Goal: Information Seeking & Learning: Learn about a topic

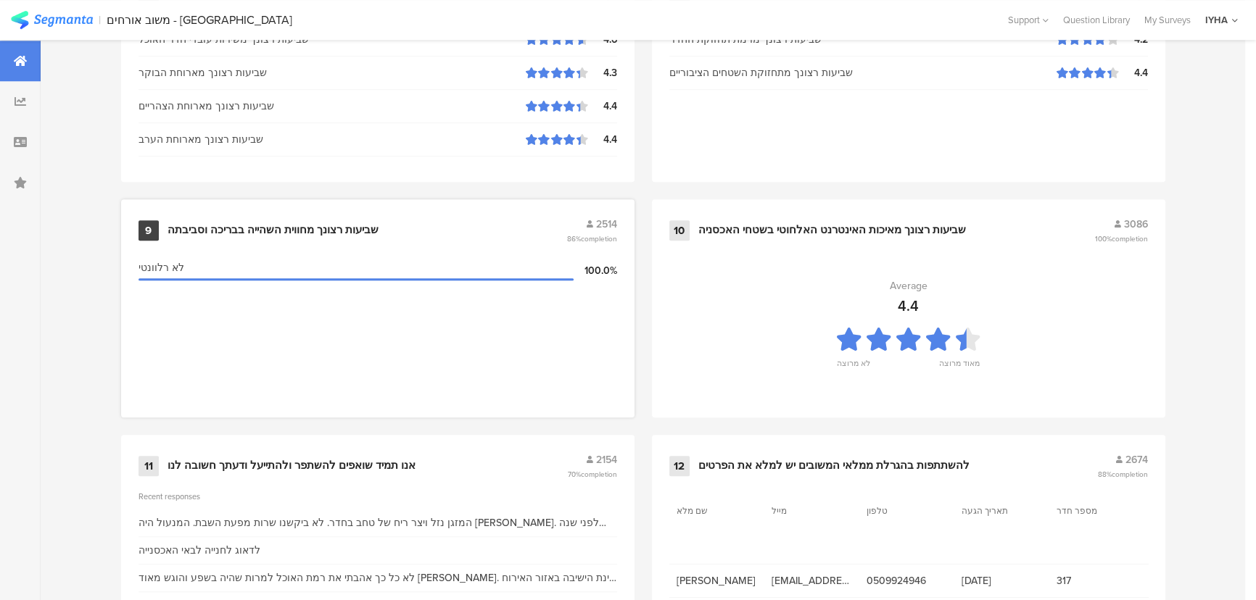
scroll to position [1524, 0]
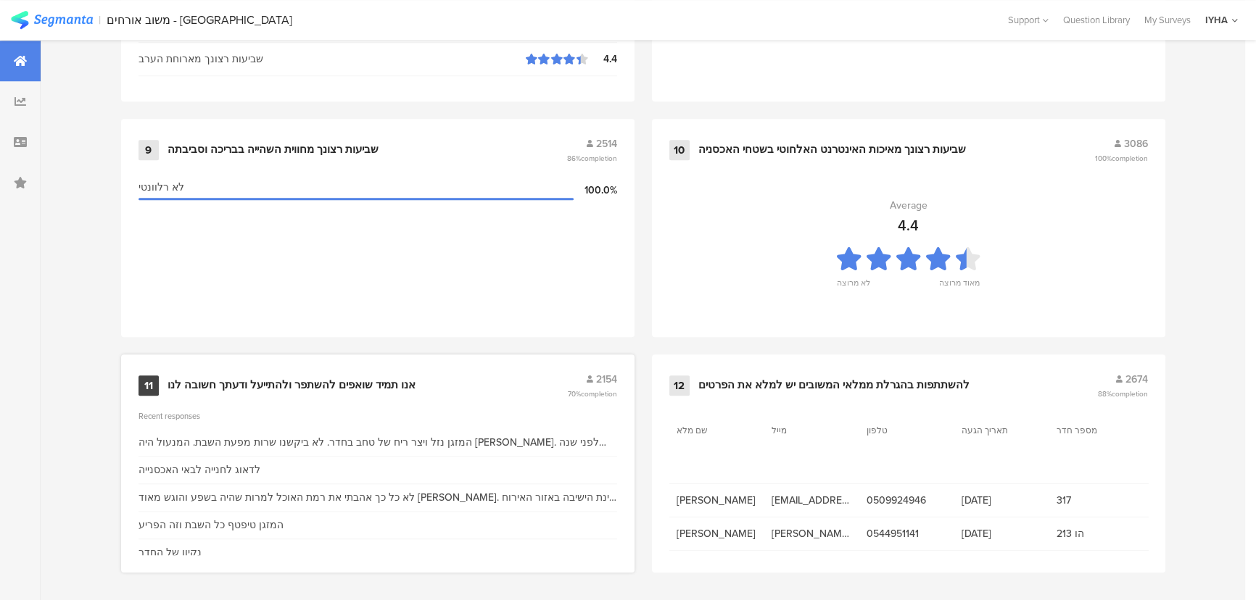
click at [373, 373] on div "11 אנו תמיד שואפים להשתפר ולהתייעל ודעתך חשובה לנו 2154 70% completion" at bounding box center [378, 386] width 479 height 28
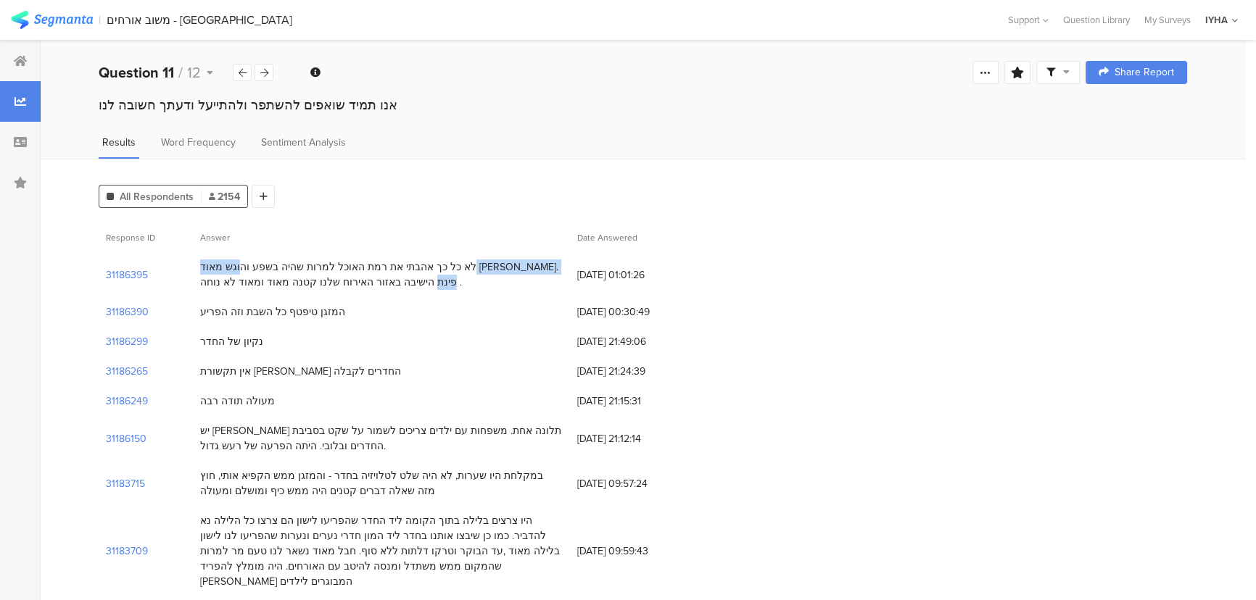
drag, startPoint x: 353, startPoint y: 266, endPoint x: 235, endPoint y: 268, distance: 118.2
click at [235, 268] on div "לא כל כך אהבתי את רמת האוכל למרות שהיה בשפע והוגש מאוד [PERSON_NAME]. פינת הישי…" at bounding box center [381, 275] width 363 height 30
click at [132, 272] on section "31186395" at bounding box center [127, 275] width 42 height 15
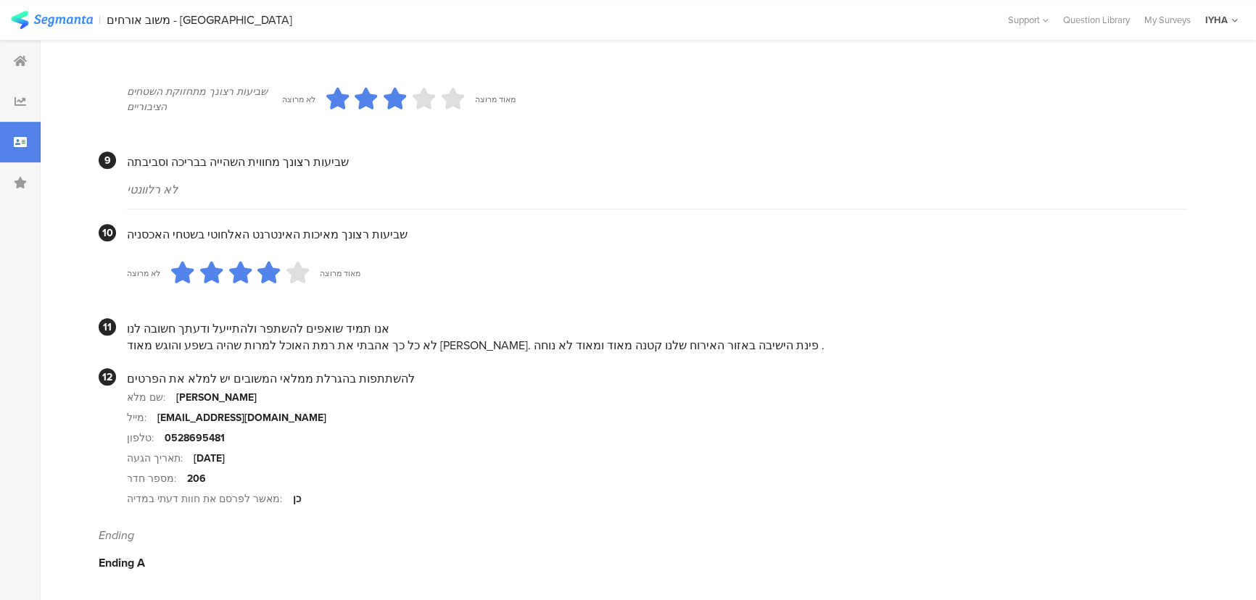
scroll to position [1261, 0]
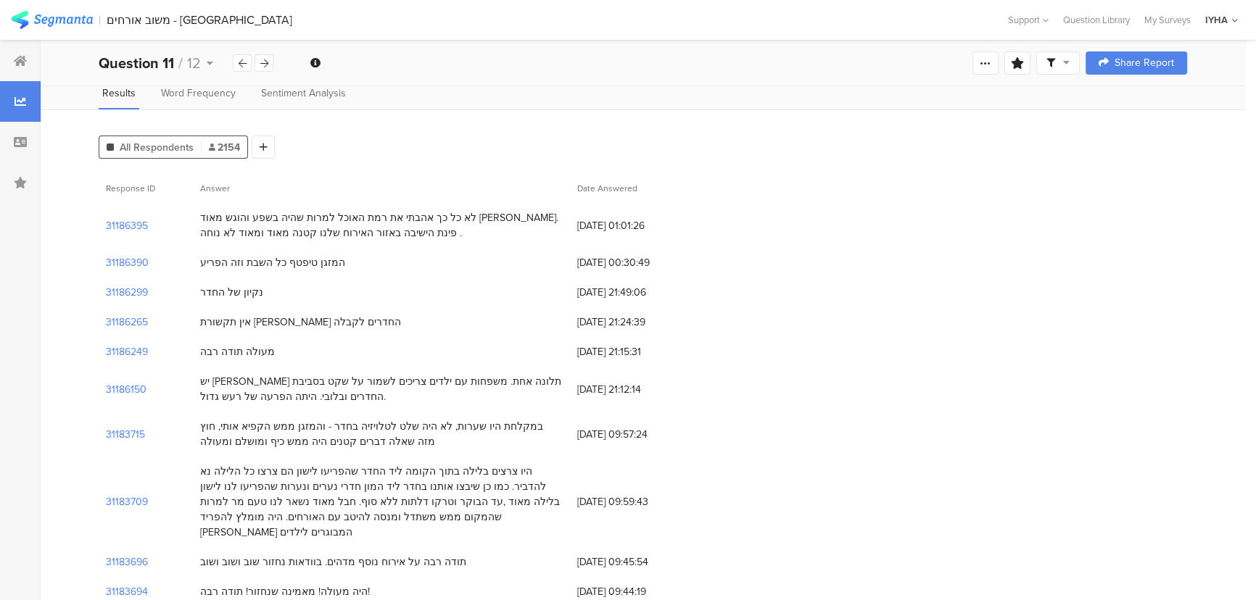
scroll to position [131, 0]
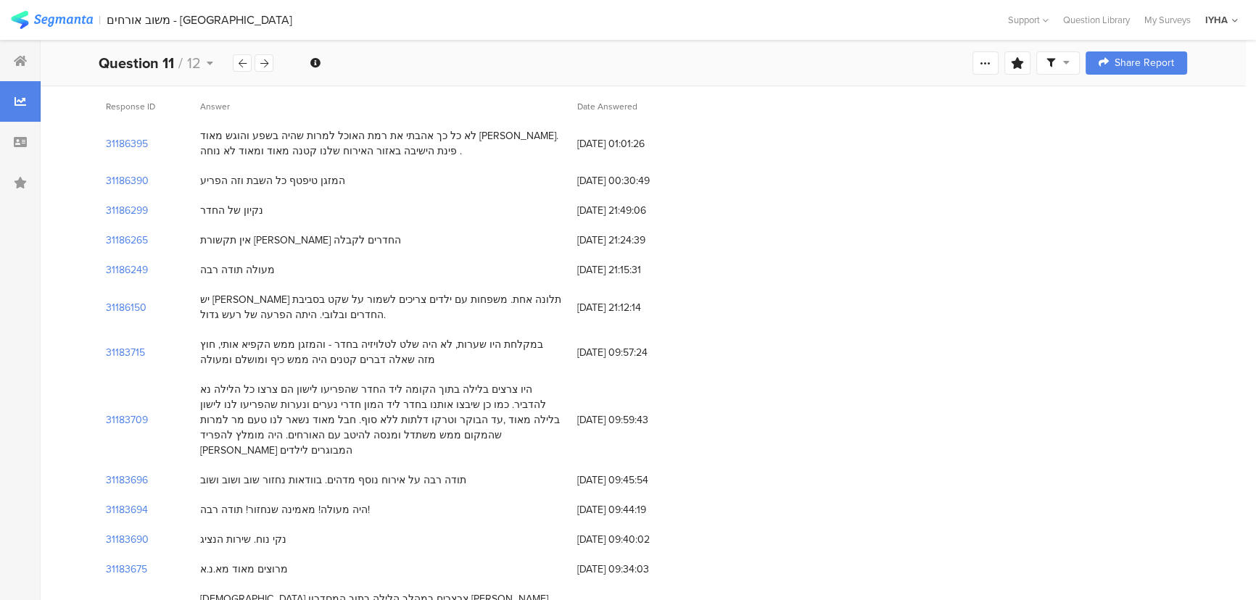
drag, startPoint x: 249, startPoint y: 215, endPoint x: 205, endPoint y: 216, distance: 44.3
click at [205, 216] on div "נקיון של החדר" at bounding box center [231, 210] width 63 height 15
click at [131, 209] on section "31186299" at bounding box center [127, 210] width 42 height 15
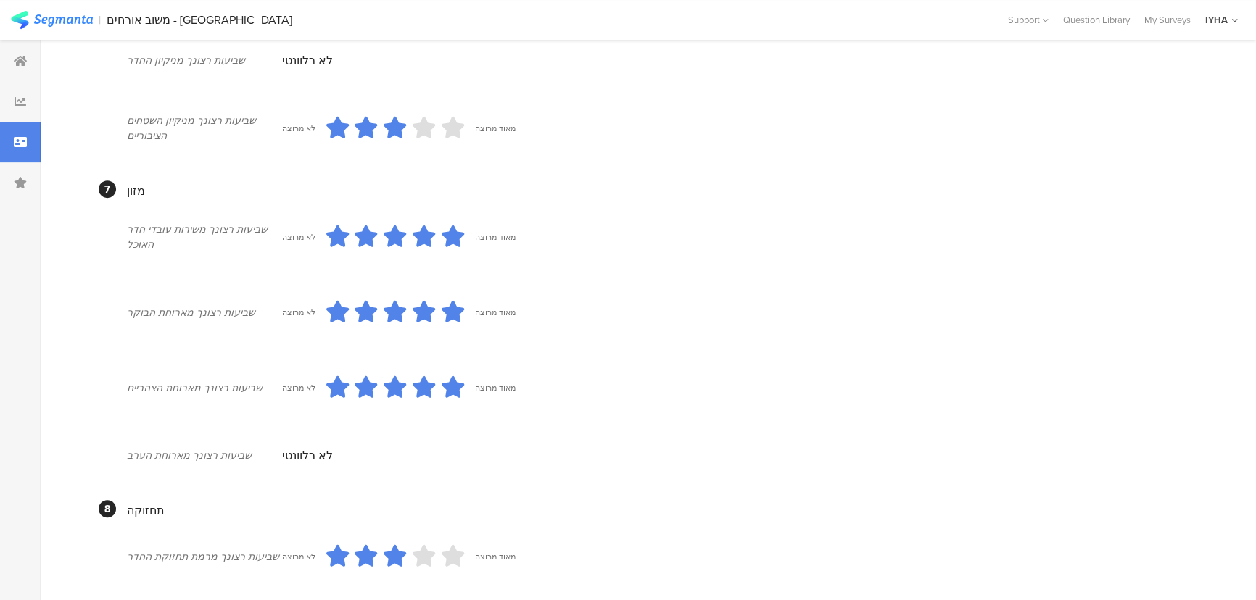
scroll to position [1133, 0]
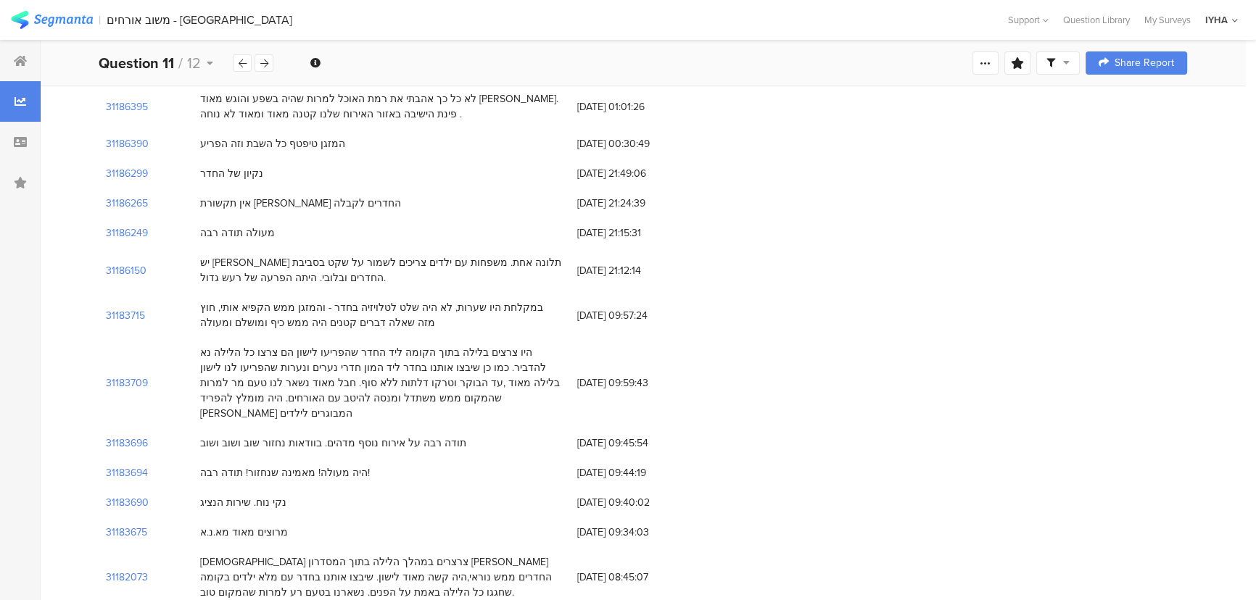
scroll to position [197, 0]
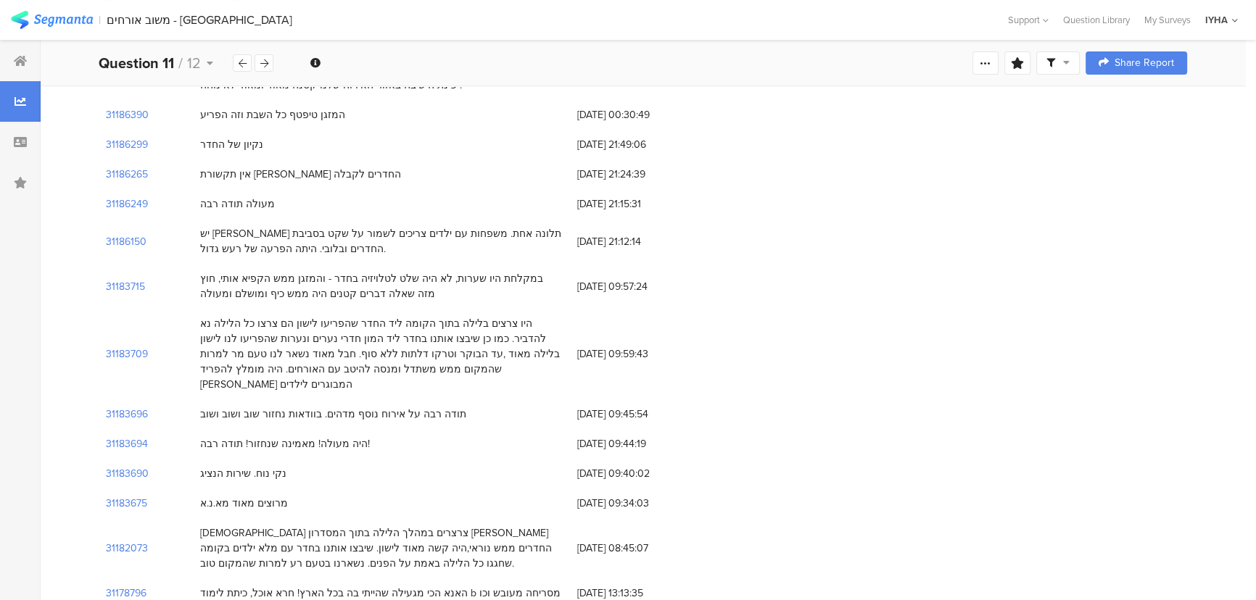
click at [104, 286] on div "31183715" at bounding box center [146, 286] width 94 height 45
click at [110, 286] on section "31183715" at bounding box center [125, 286] width 39 height 15
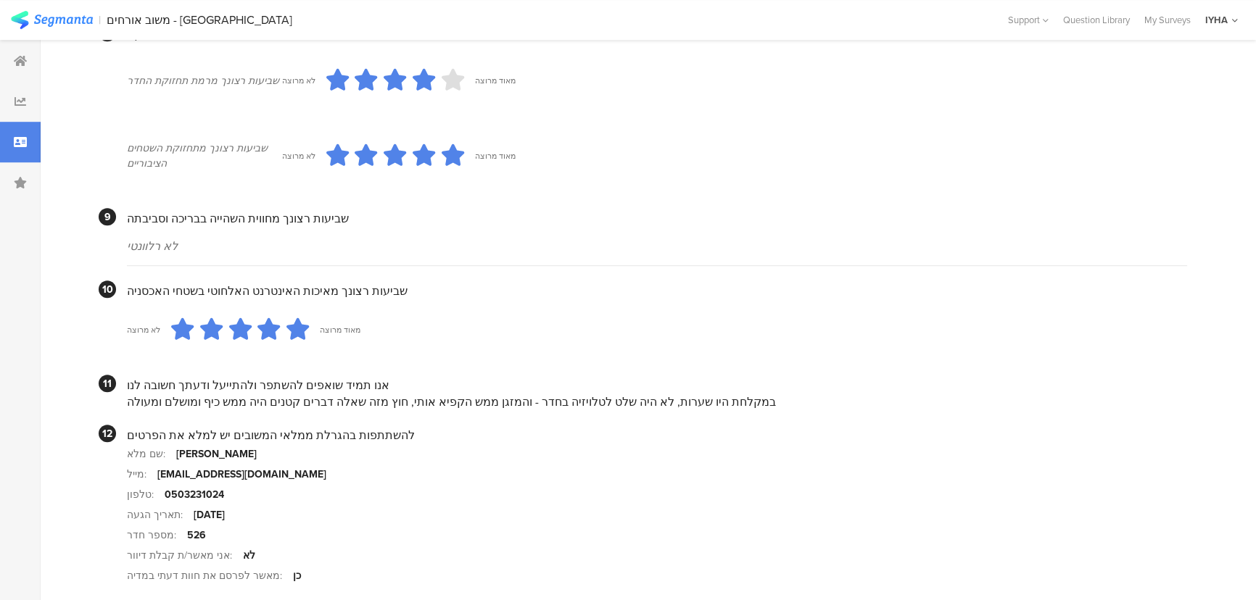
scroll to position [1264, 0]
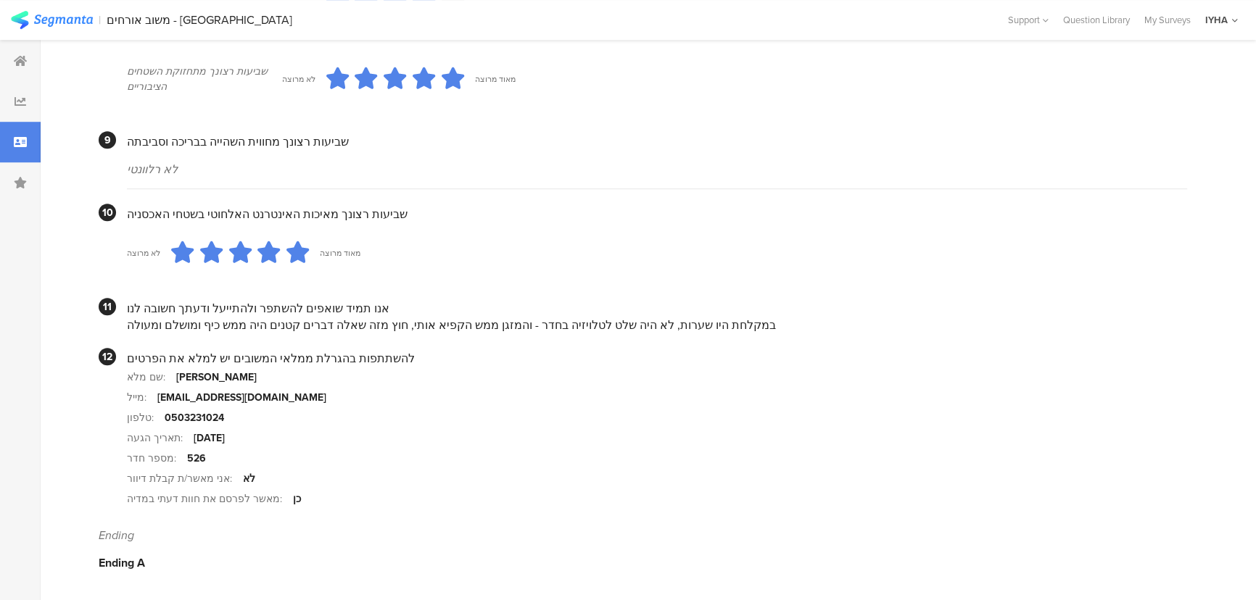
drag, startPoint x: 376, startPoint y: 326, endPoint x: 141, endPoint y: 326, distance: 235.7
click at [141, 326] on div "במקלחת היו שערות, לא היה שלט לטלויזיה בחדר - והמזגן ממש הקפיא אותי, חוץ מזה שאל…" at bounding box center [657, 325] width 1060 height 17
drag, startPoint x: 725, startPoint y: 325, endPoint x: 552, endPoint y: 340, distance: 174.0
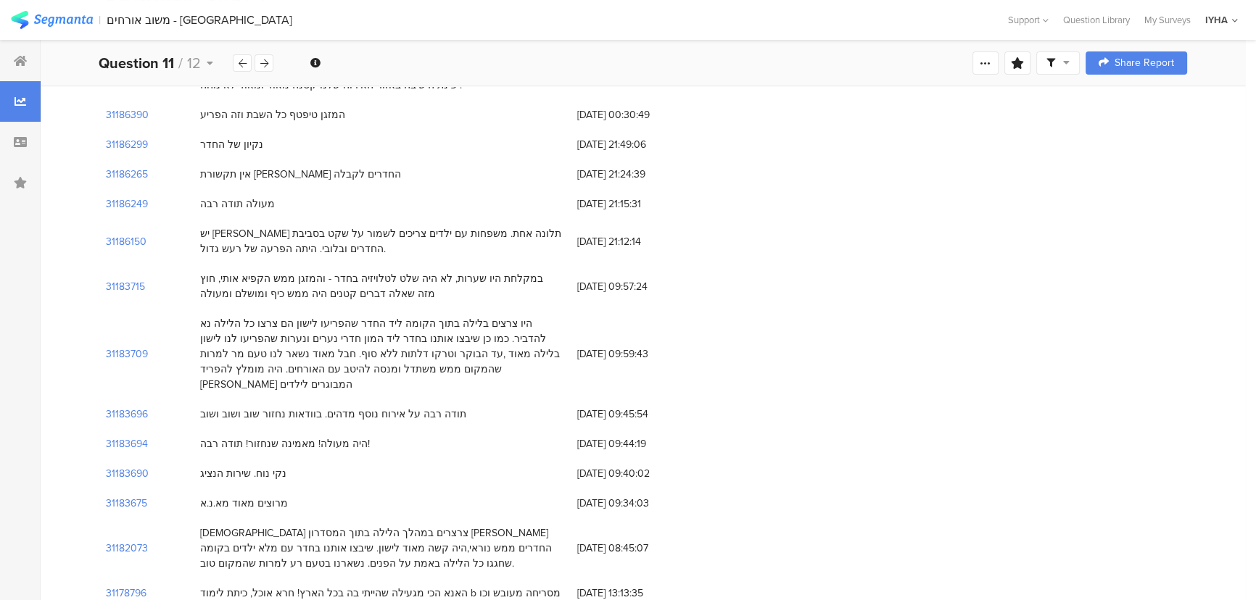
scroll to position [263, 0]
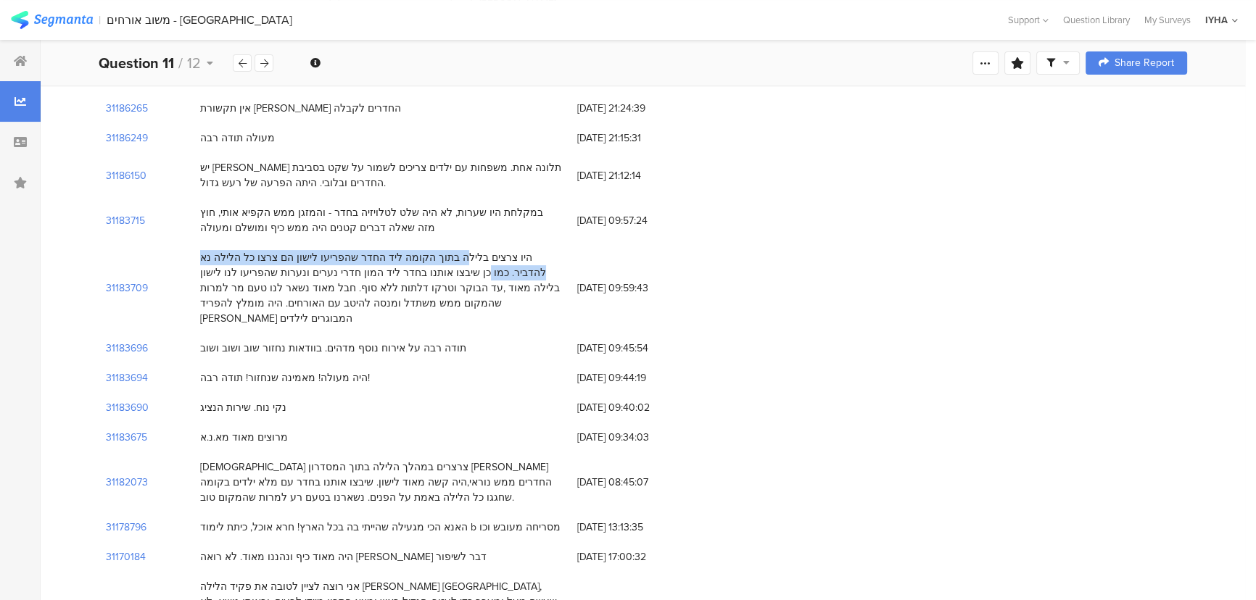
drag, startPoint x: 523, startPoint y: 257, endPoint x: 225, endPoint y: 260, distance: 298.1
click at [225, 260] on div "היו צרצים בלילה בתוך הקומה ליד החדר שהפריעו לישון הם צרצו כל הלילה נא להדביר. כ…" at bounding box center [381, 288] width 363 height 76
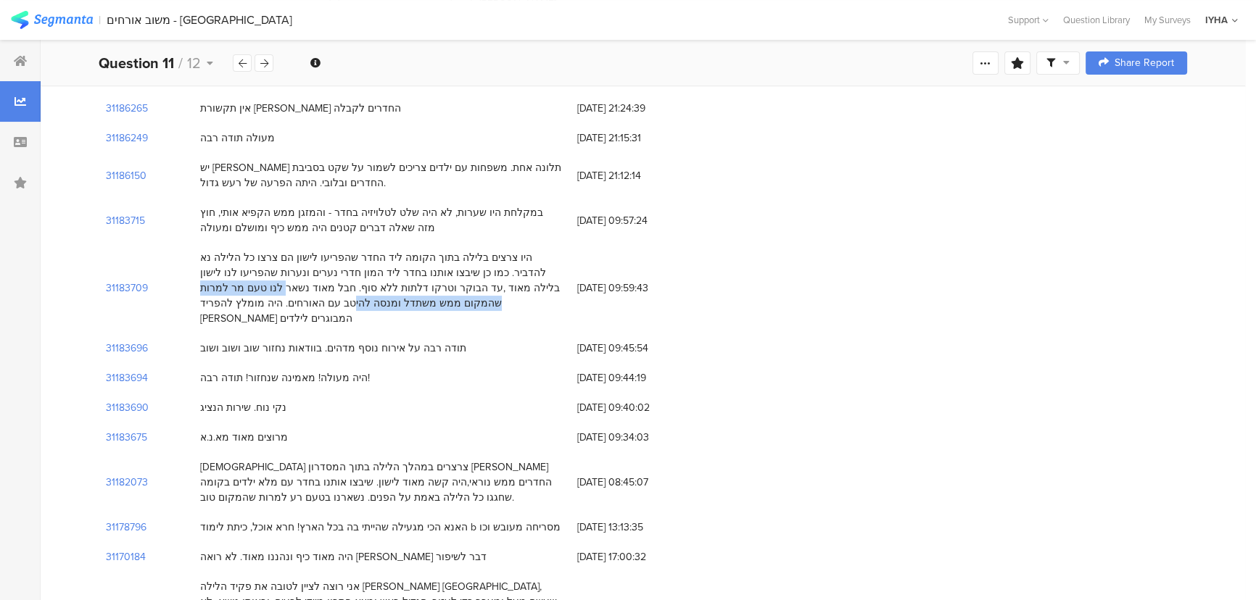
drag, startPoint x: 416, startPoint y: 287, endPoint x: 207, endPoint y: 292, distance: 208.2
click at [207, 292] on div "היו צרצים בלילה בתוך הקומה ליד החדר שהפריעו לישון הם צרצו כל הלילה נא להדביר. כ…" at bounding box center [381, 288] width 363 height 76
drag, startPoint x: 318, startPoint y: 305, endPoint x: 208, endPoint y: 301, distance: 110.3
click at [208, 301] on div "היו צרצים בלילה בתוך הקומה ליד החדר שהפריעו לישון הם צרצו כל הלילה נא להדביר. כ…" at bounding box center [381, 288] width 363 height 76
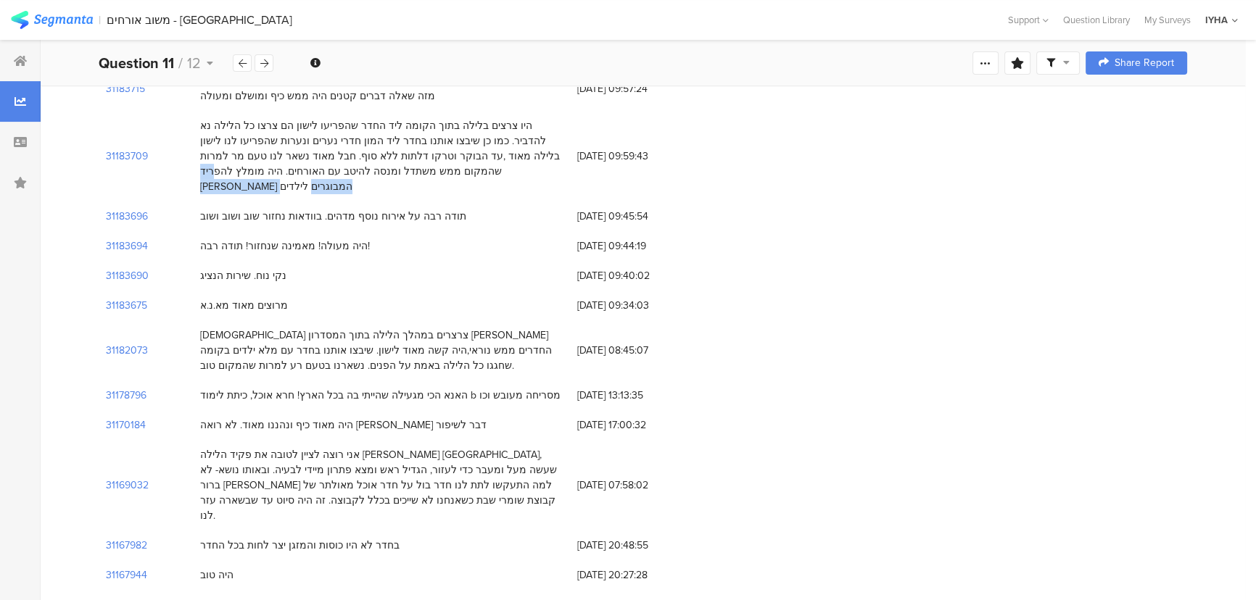
scroll to position [461, 0]
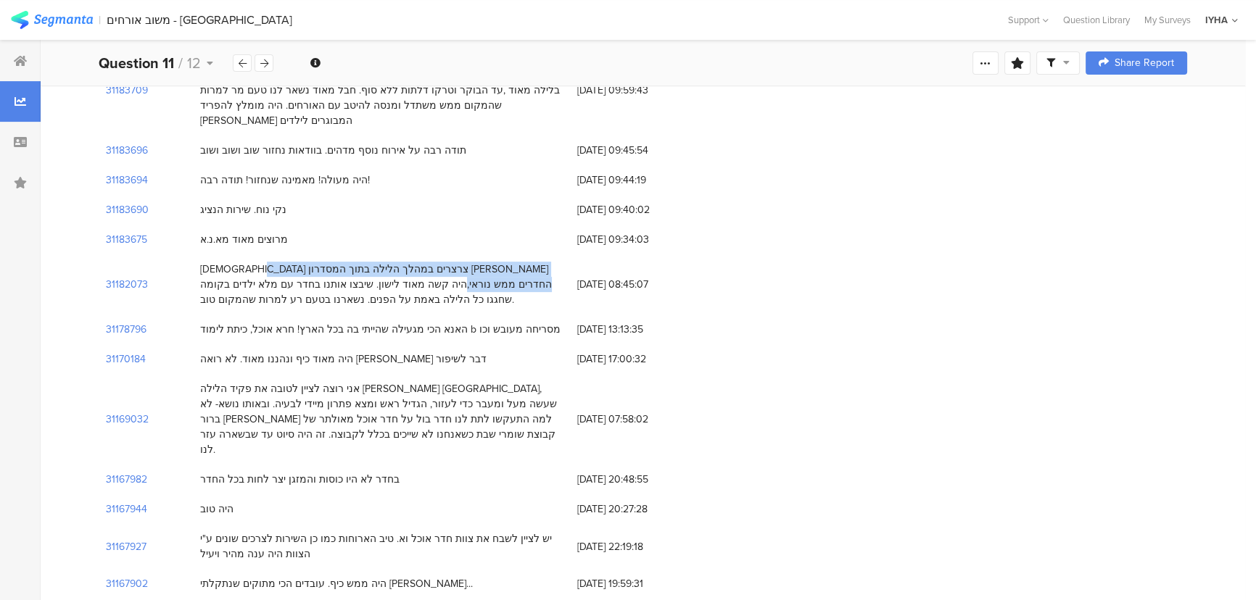
drag, startPoint x: 510, startPoint y: 253, endPoint x: 199, endPoint y: 257, distance: 311.1
click at [199, 257] on div "[DEMOGRAPHIC_DATA] צרצרים במהלך הלילה בתוך המסדרון [PERSON_NAME] החדרים ממש נור…" at bounding box center [381, 285] width 377 height 60
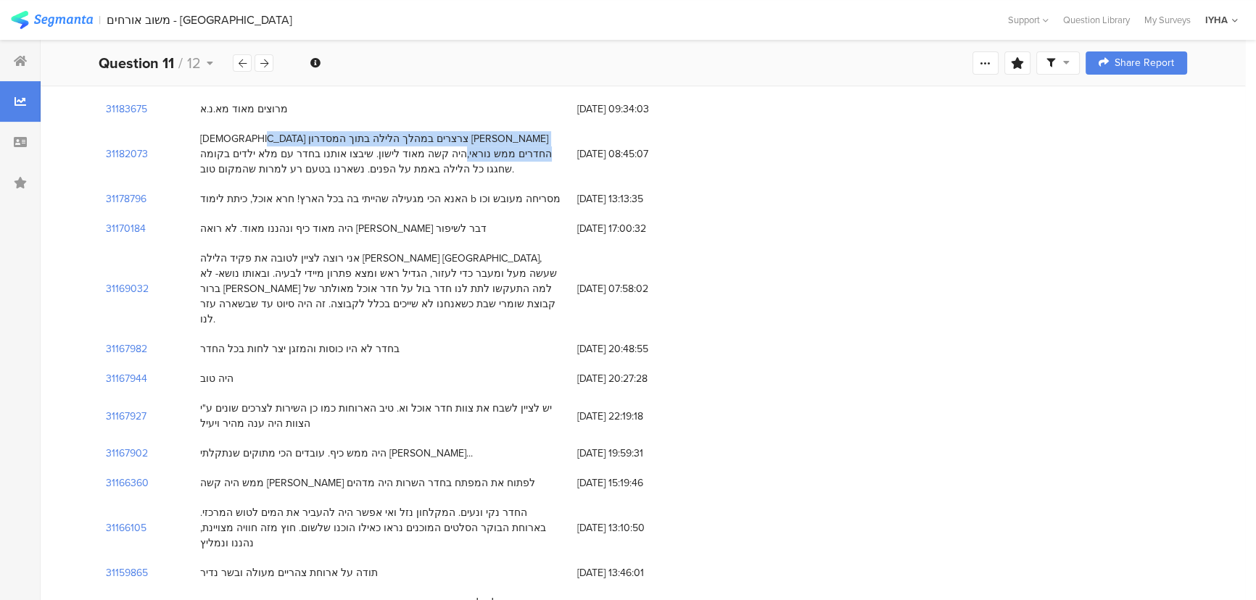
scroll to position [593, 0]
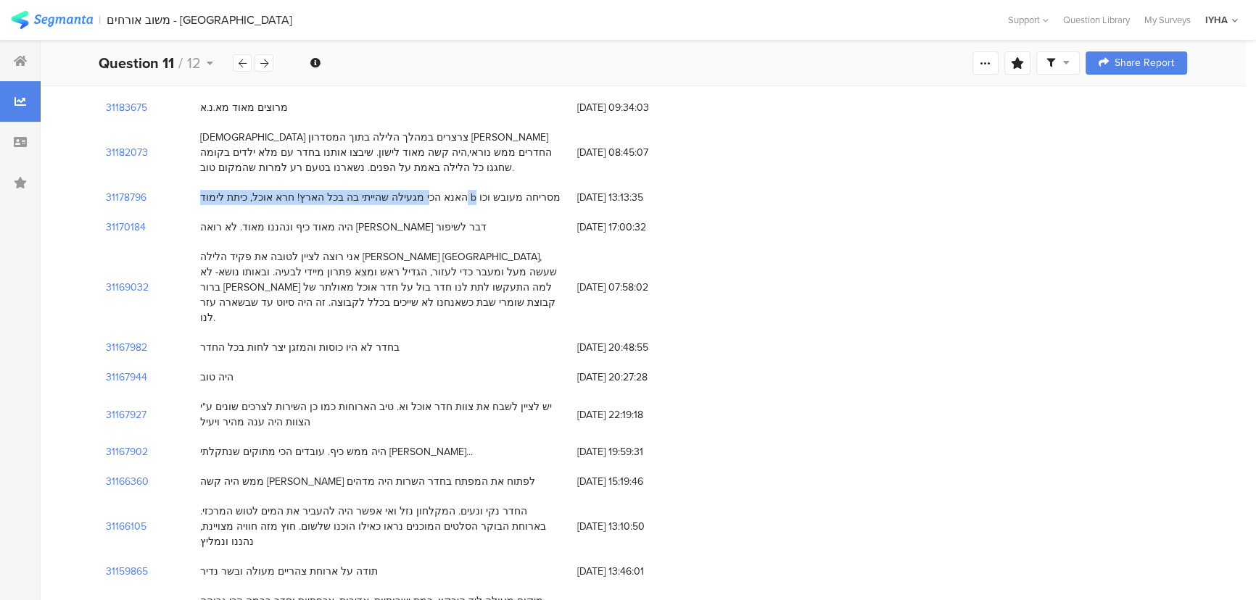
drag, startPoint x: 433, startPoint y: 178, endPoint x: 210, endPoint y: 182, distance: 222.7
click at [210, 190] on div "האנא הכי מגעילה שהייתי בה בכל הארץ! חרא אוכל, כיתת לימוד b מסריחה מעובש וכו" at bounding box center [380, 197] width 360 height 15
click at [127, 190] on section "31178796" at bounding box center [126, 197] width 41 height 15
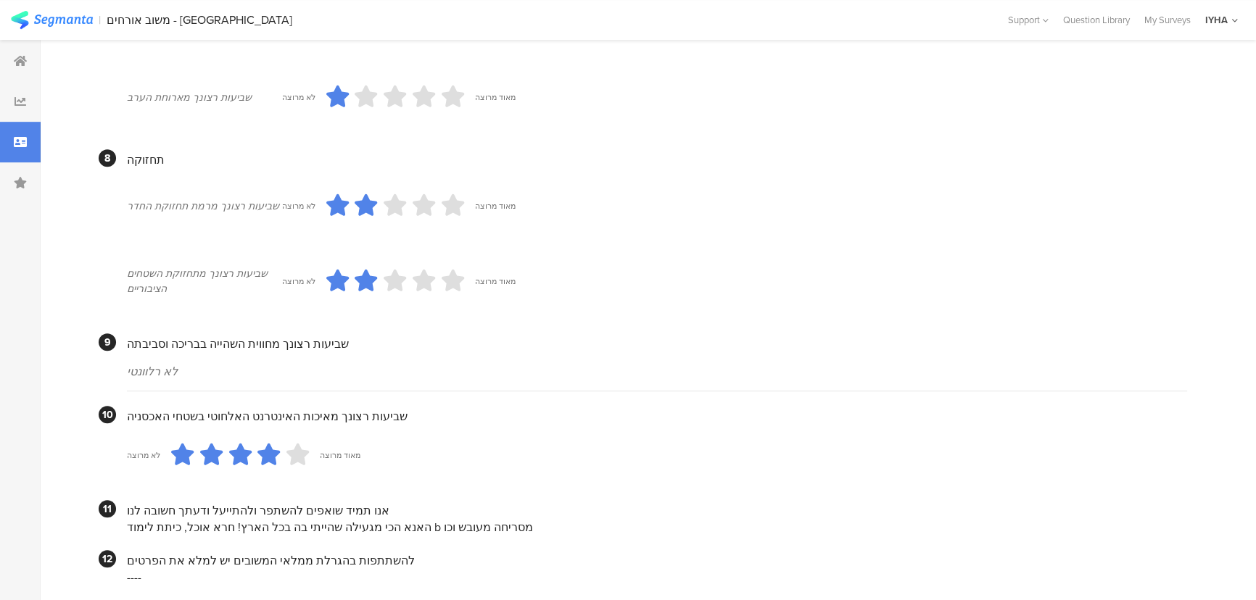
scroll to position [1126, 0]
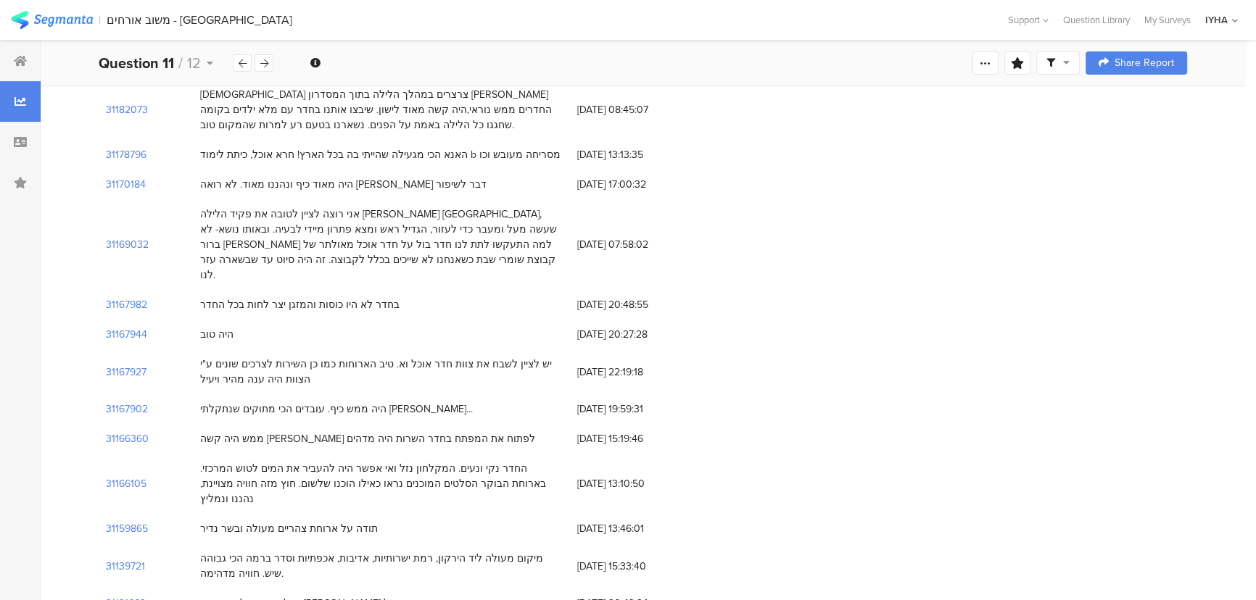
scroll to position [659, 0]
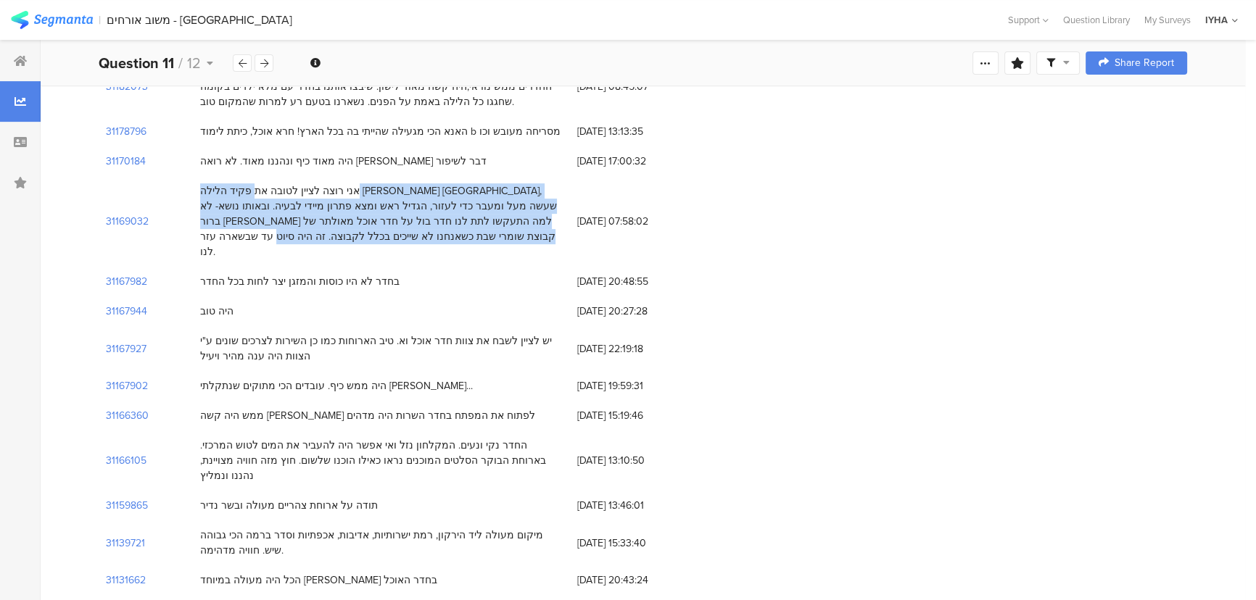
drag, startPoint x: 482, startPoint y: 175, endPoint x: 284, endPoint y: 227, distance: 204.0
click at [334, 216] on div "אני רוצה לציין לטובה את פקיד הלילה [PERSON_NAME] [GEOGRAPHIC_DATA], שעשה מעל ומ…" at bounding box center [381, 221] width 363 height 76
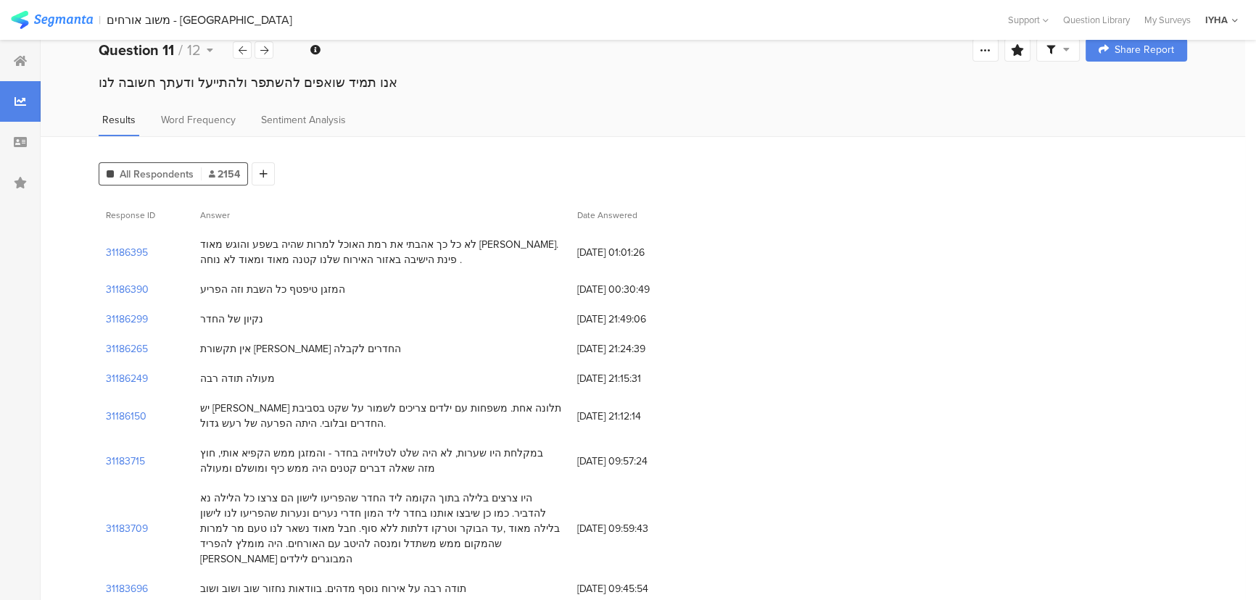
scroll to position [0, 0]
